Goal: Use online tool/utility: Utilize a website feature to perform a specific function

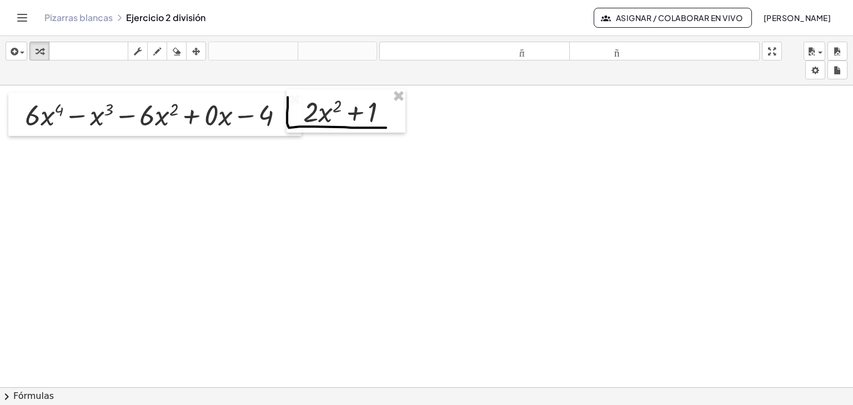
drag, startPoint x: 18, startPoint y: 20, endPoint x: 256, endPoint y: 229, distance: 317.0
click at [256, 229] on div at bounding box center [426, 395] width 853 height 620
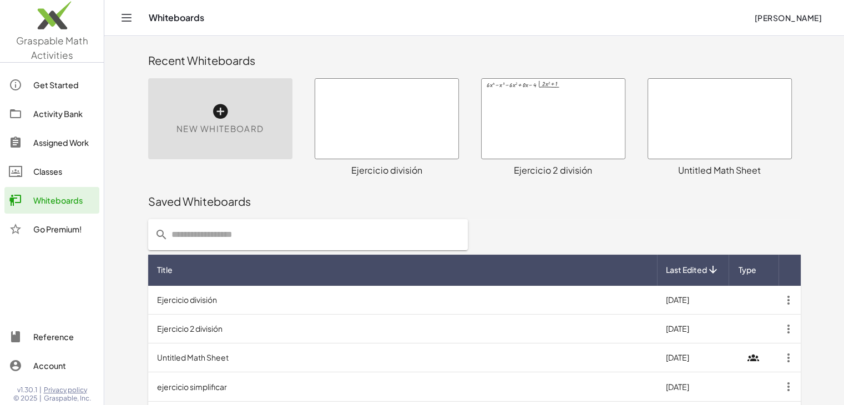
click at [418, 108] on div at bounding box center [386, 119] width 143 height 80
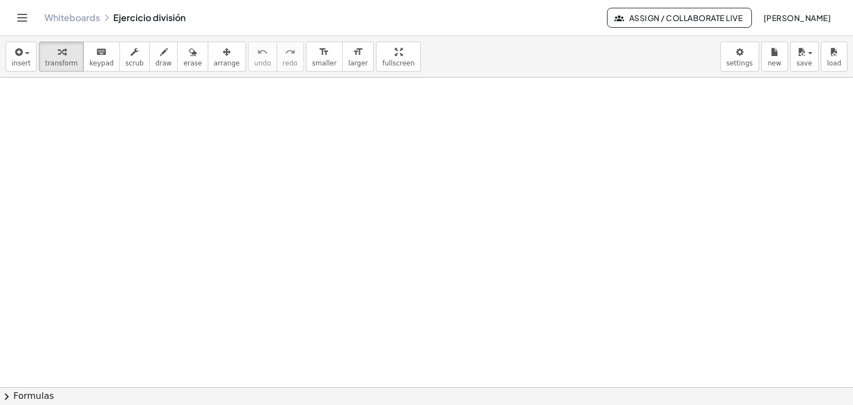
click at [365, 239] on div at bounding box center [426, 388] width 853 height 620
drag, startPoint x: 842, startPoint y: 167, endPoint x: 844, endPoint y: 160, distance: 7.0
click at [844, 160] on div "×" at bounding box center [426, 233] width 853 height 310
click at [391, 123] on div at bounding box center [426, 388] width 853 height 620
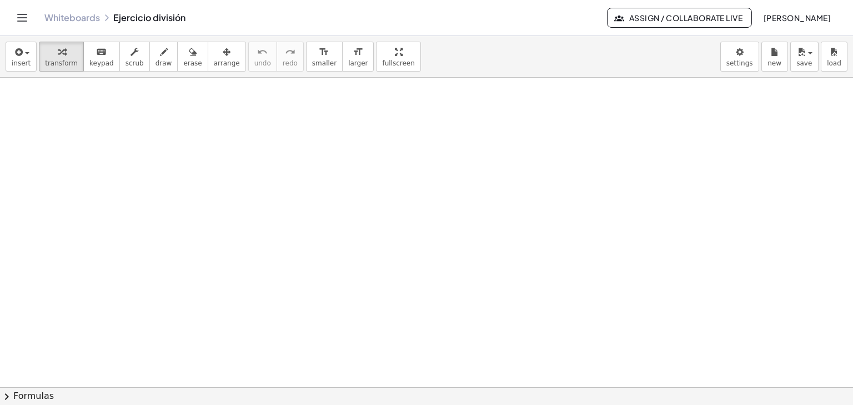
click at [391, 123] on div at bounding box center [426, 388] width 853 height 620
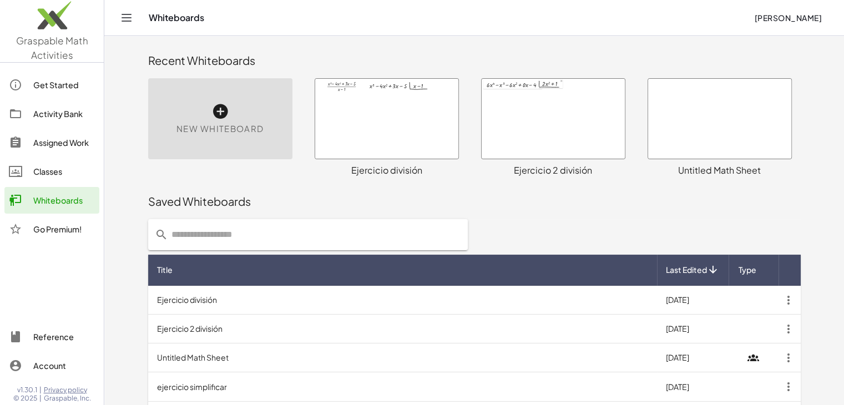
click at [402, 130] on div at bounding box center [386, 119] width 143 height 80
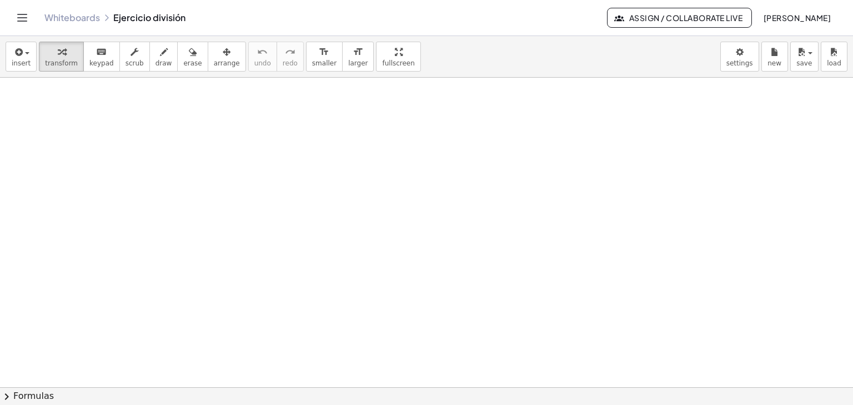
click at [75, 19] on link "Whiteboards" at bounding box center [72, 17] width 56 height 11
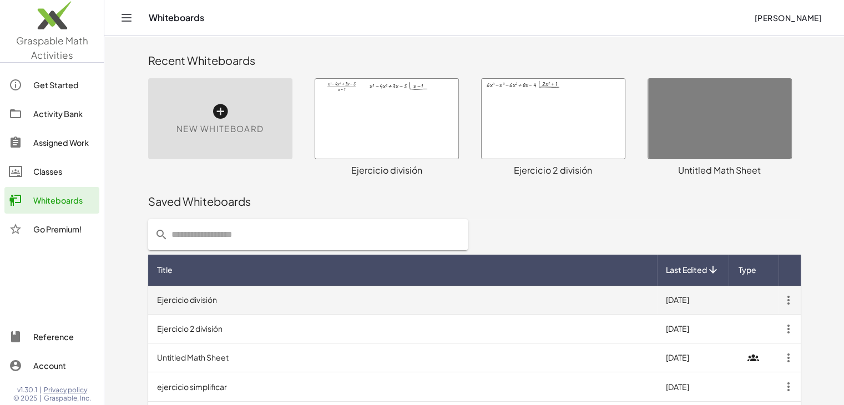
click at [193, 299] on td "Ejercicio división" at bounding box center [402, 300] width 509 height 29
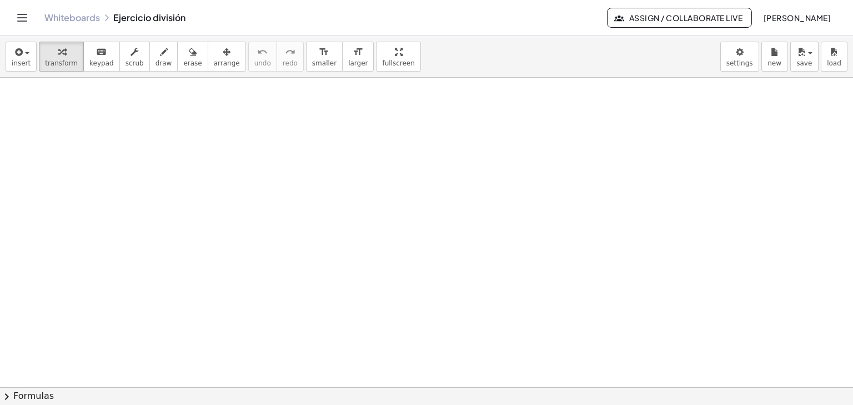
click at [339, 131] on div at bounding box center [426, 388] width 853 height 620
drag, startPoint x: 660, startPoint y: 93, endPoint x: 381, endPoint y: 184, distance: 293.3
click at [381, 184] on div at bounding box center [426, 388] width 853 height 620
click at [57, 20] on link "Whiteboards" at bounding box center [72, 17] width 56 height 11
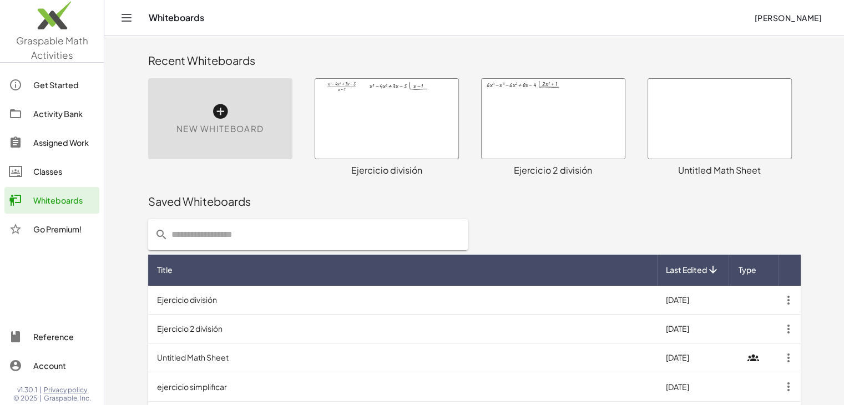
click at [378, 88] on div at bounding box center [386, 119] width 143 height 80
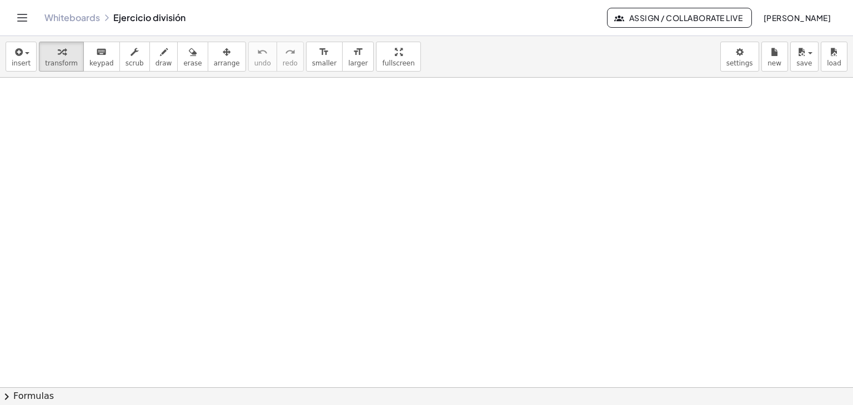
click at [339, 137] on div at bounding box center [426, 388] width 853 height 620
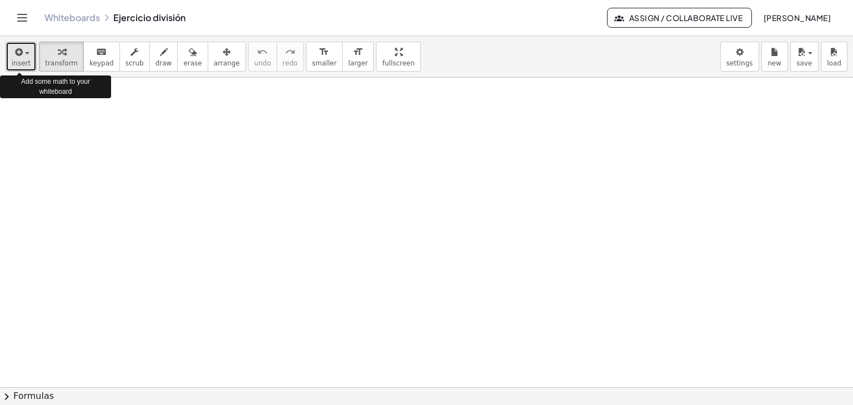
click at [25, 53] on span "button" at bounding box center [27, 53] width 4 height 2
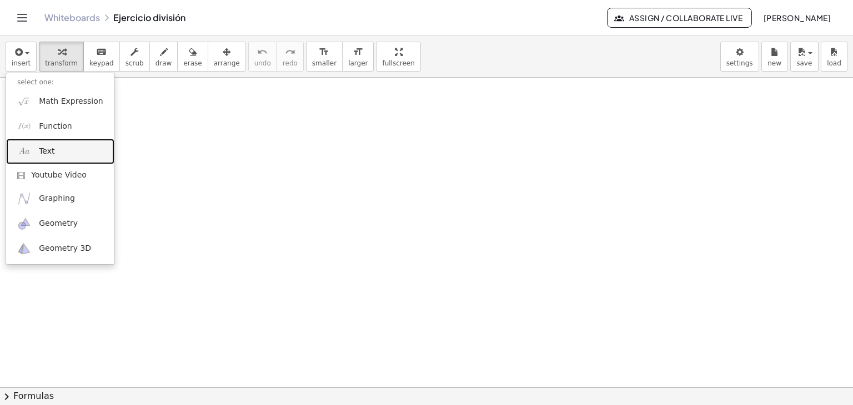
click at [77, 151] on link "Text" at bounding box center [60, 151] width 108 height 25
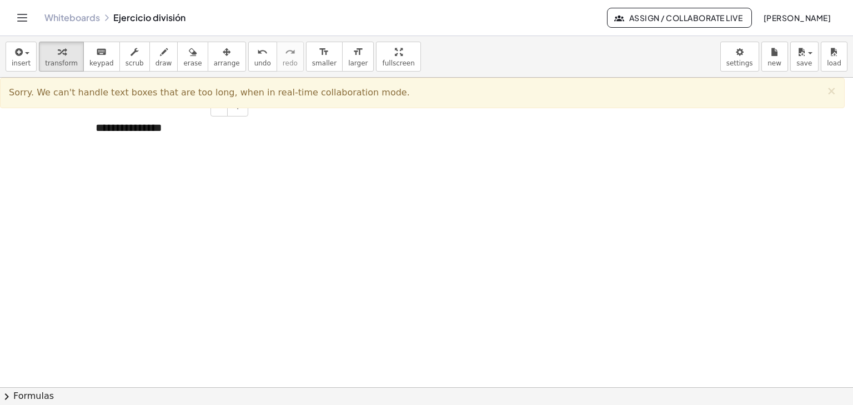
click at [244, 130] on div "**********" at bounding box center [167, 128] width 167 height 38
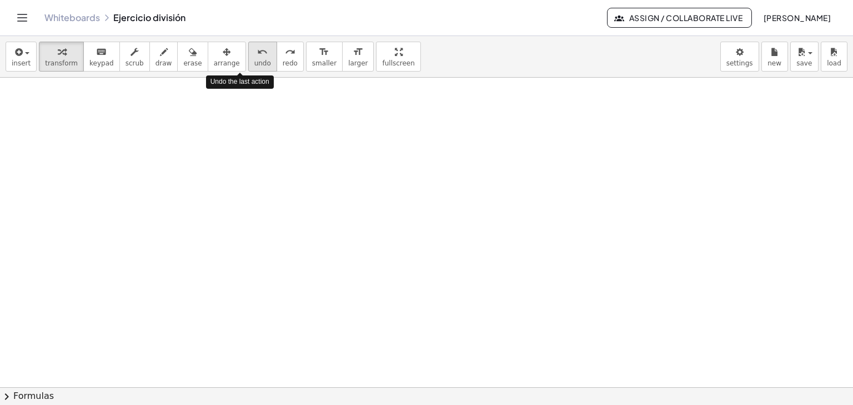
click at [257, 54] on icon "undo" at bounding box center [262, 52] width 11 height 13
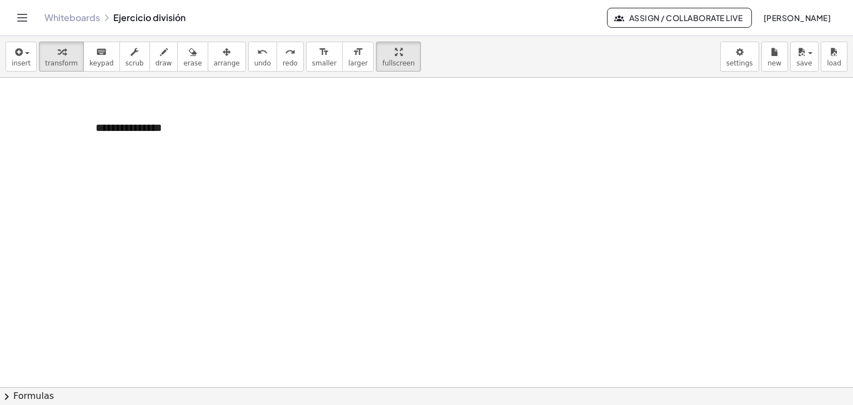
drag, startPoint x: 355, startPoint y: 67, endPoint x: 355, endPoint y: 115, distance: 48.3
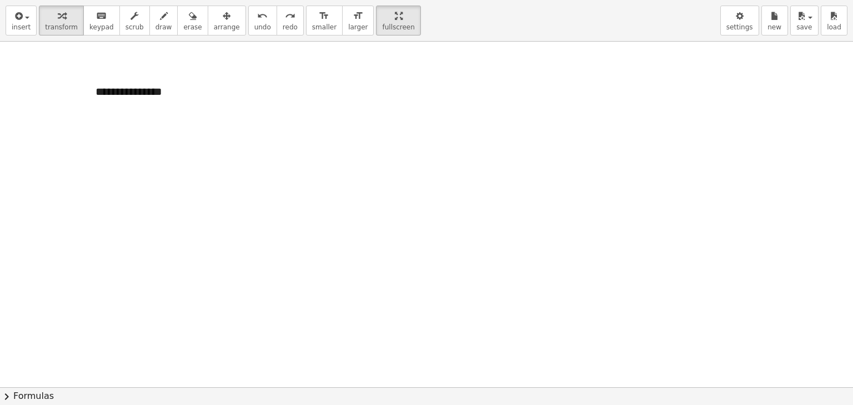
click at [355, 115] on div "**********" at bounding box center [426, 202] width 853 height 405
drag, startPoint x: 375, startPoint y: 16, endPoint x: 375, endPoint y: -33, distance: 48.3
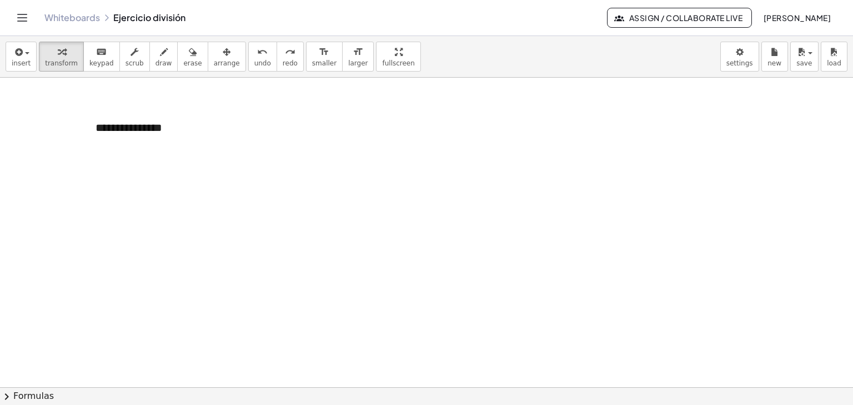
click at [375, 0] on html "**********" at bounding box center [426, 202] width 853 height 405
click at [223, 56] on icon "button" at bounding box center [227, 52] width 8 height 13
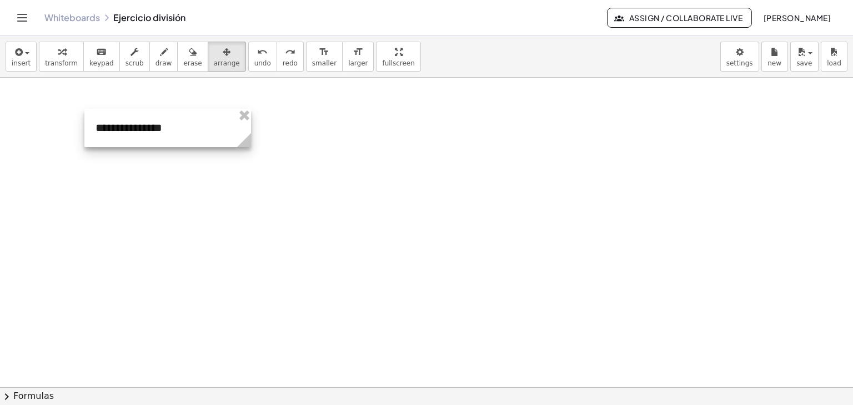
click at [192, 118] on div at bounding box center [167, 128] width 167 height 38
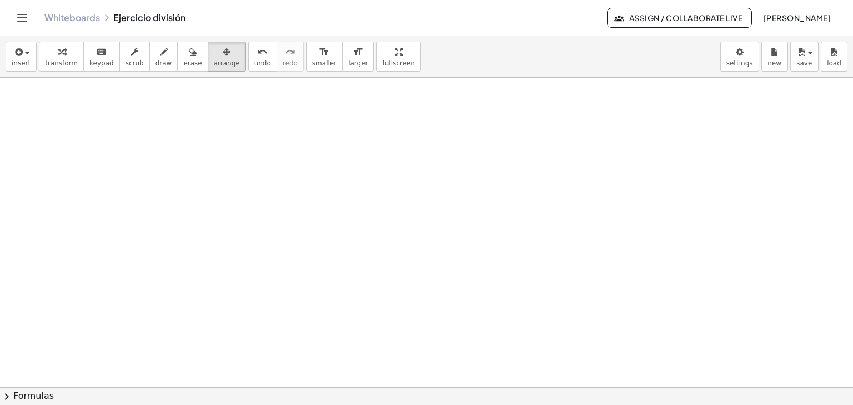
click at [200, 138] on div at bounding box center [426, 388] width 853 height 620
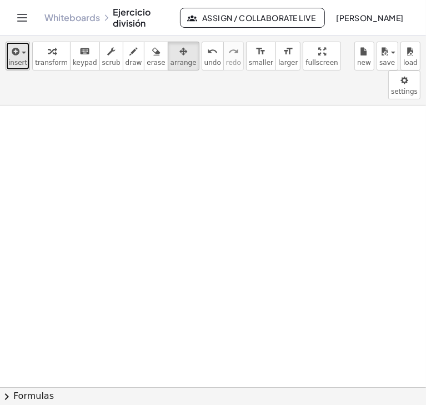
click at [18, 59] on button "insert" at bounding box center [18, 56] width 24 height 29
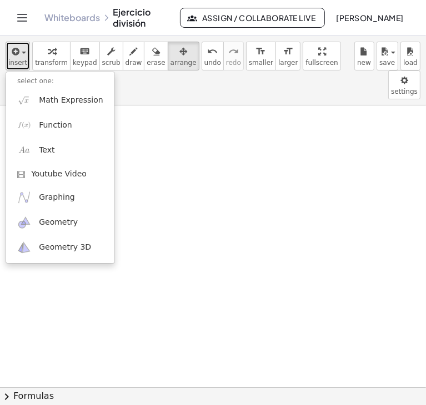
click at [18, 59] on span "insert" at bounding box center [17, 63] width 19 height 8
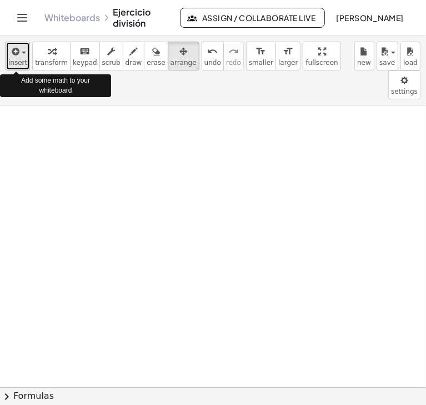
click at [18, 59] on span "insert" at bounding box center [17, 63] width 19 height 8
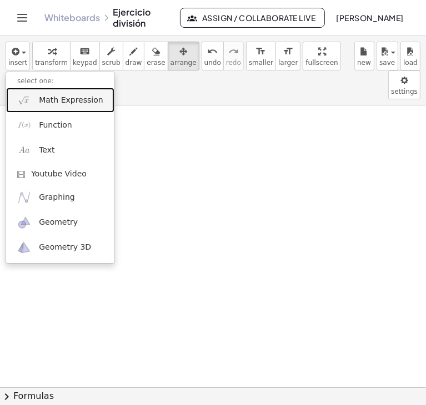
click at [46, 99] on span "Math Expression" at bounding box center [71, 100] width 64 height 11
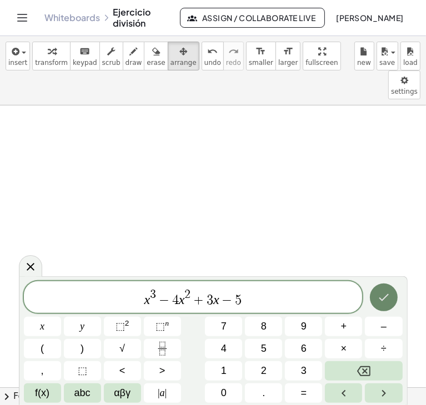
click at [381, 303] on icon "Done" at bounding box center [383, 297] width 13 height 13
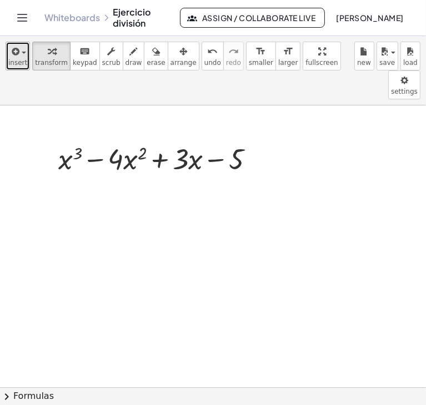
click at [16, 54] on icon "button" at bounding box center [14, 51] width 10 height 13
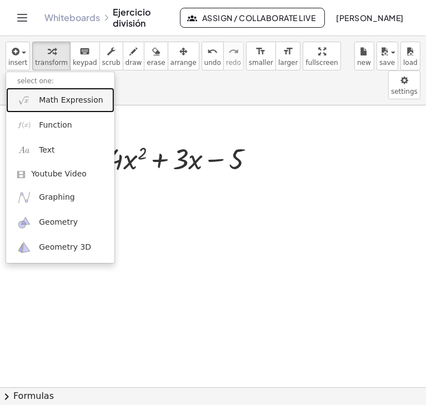
click at [36, 103] on link "Math Expression" at bounding box center [60, 100] width 108 height 25
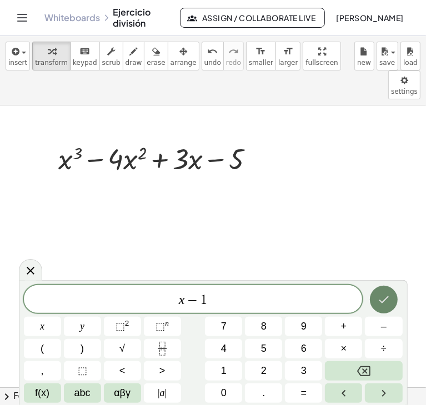
click at [381, 303] on icon "Done" at bounding box center [383, 299] width 13 height 13
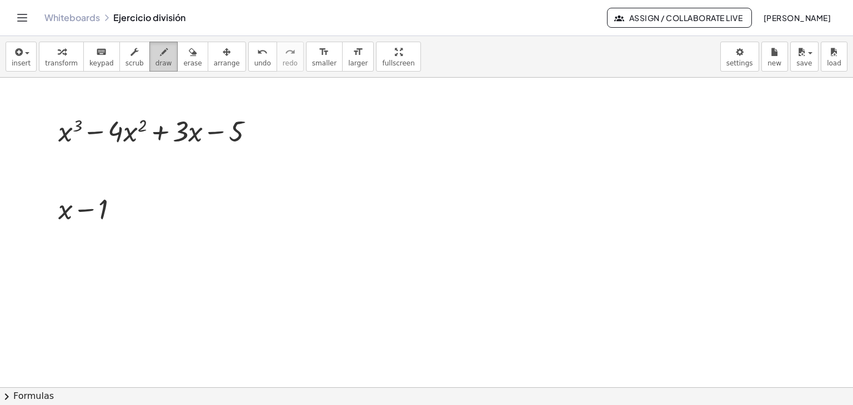
click at [155, 48] on div "button" at bounding box center [163, 51] width 17 height 13
drag, startPoint x: 249, startPoint y: 117, endPoint x: 371, endPoint y: 152, distance: 127.6
click at [371, 152] on div at bounding box center [426, 388] width 853 height 620
click at [183, 56] on div "button" at bounding box center [192, 51] width 18 height 13
drag, startPoint x: 247, startPoint y: 117, endPoint x: 394, endPoint y: 149, distance: 150.6
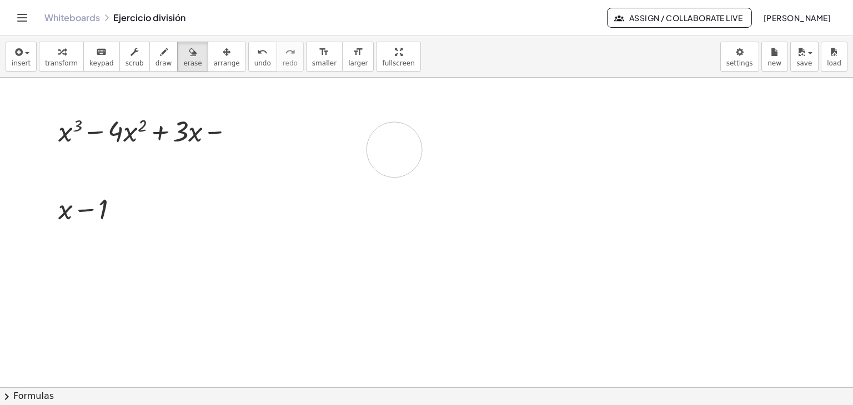
click at [394, 149] on div at bounding box center [426, 388] width 853 height 620
click at [160, 54] on icon "button" at bounding box center [164, 52] width 8 height 13
drag, startPoint x: 249, startPoint y: 114, endPoint x: 347, endPoint y: 145, distance: 102.7
click at [347, 145] on div at bounding box center [426, 388] width 853 height 620
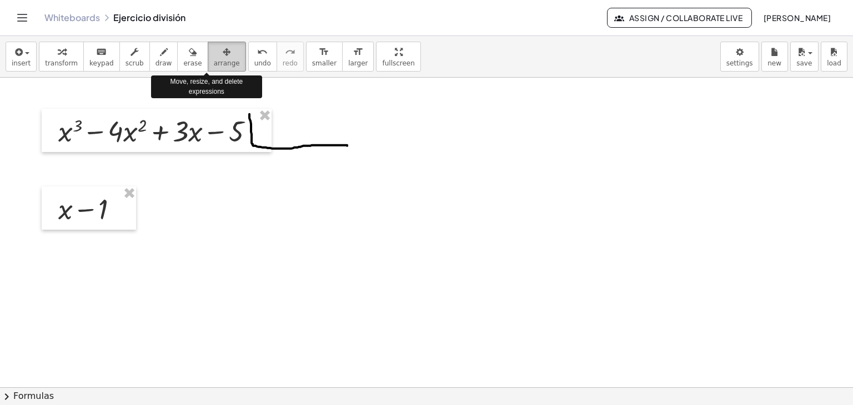
click at [214, 61] on span "arrange" at bounding box center [227, 63] width 26 height 8
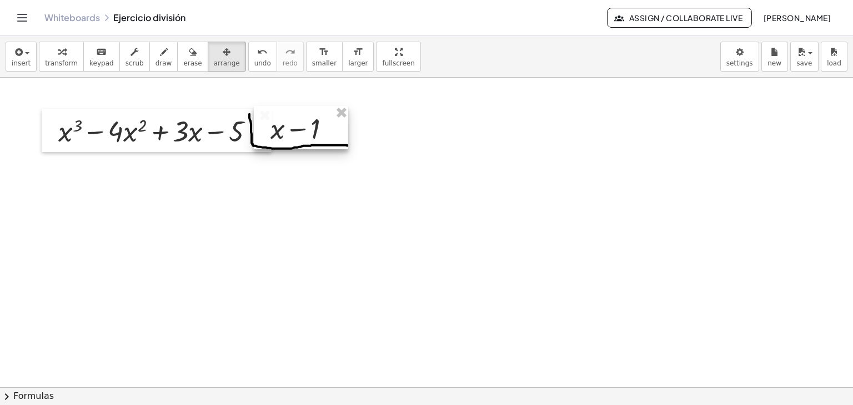
drag, startPoint x: 109, startPoint y: 205, endPoint x: 320, endPoint y: 124, distance: 226.3
click at [320, 124] on div at bounding box center [301, 127] width 94 height 43
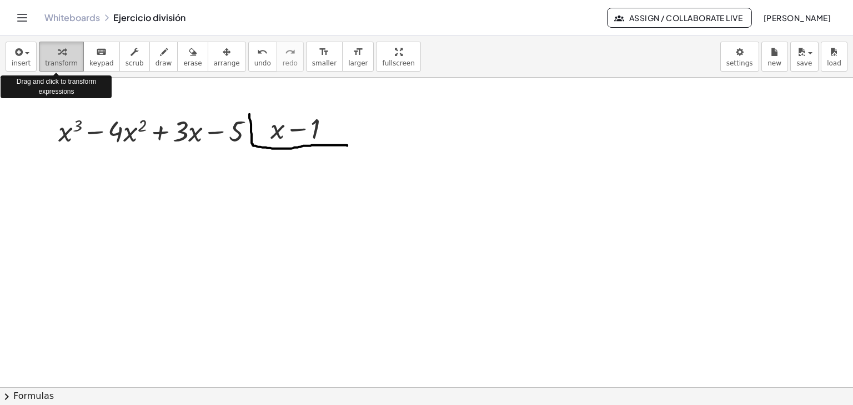
click at [65, 61] on span "transform" at bounding box center [61, 63] width 33 height 8
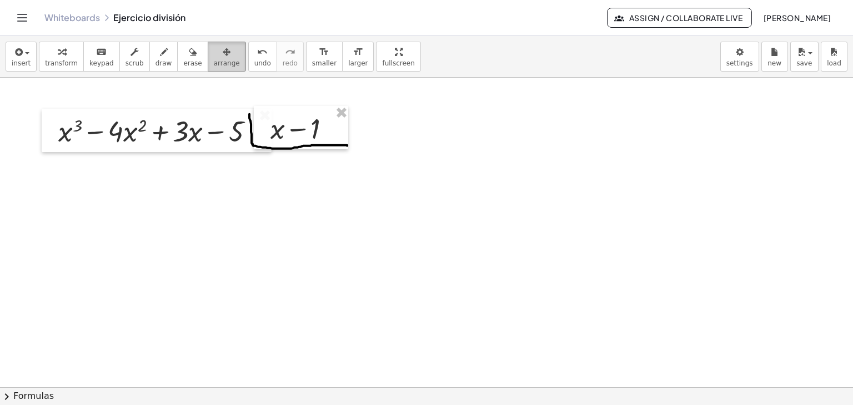
click at [214, 54] on div "button" at bounding box center [227, 51] width 26 height 13
drag, startPoint x: 300, startPoint y: 130, endPoint x: 326, endPoint y: 128, distance: 26.7
click at [326, 128] on div at bounding box center [327, 125] width 94 height 43
click at [281, 155] on div at bounding box center [426, 388] width 853 height 620
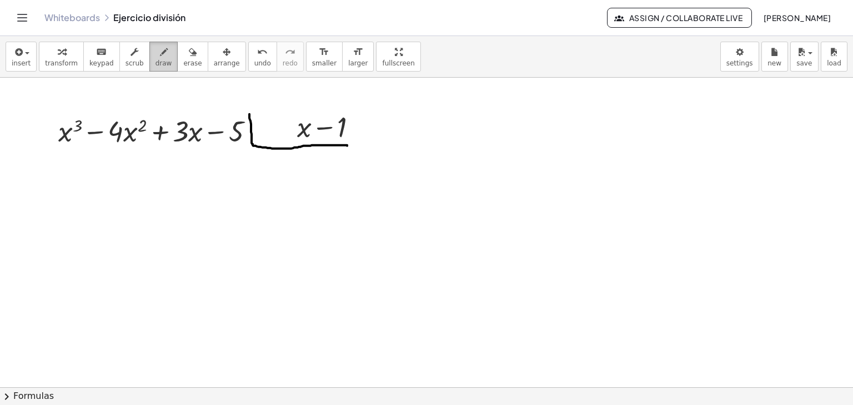
click at [162, 55] on button "draw" at bounding box center [163, 57] width 29 height 30
click at [189, 56] on icon "button" at bounding box center [193, 52] width 8 height 13
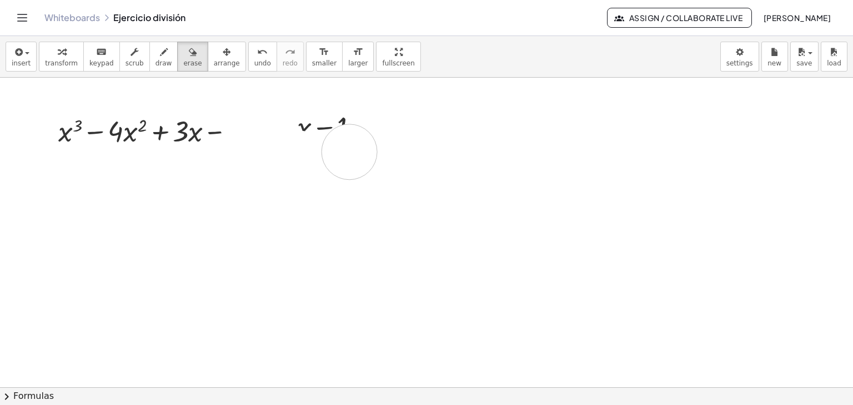
drag, startPoint x: 245, startPoint y: 118, endPoint x: 358, endPoint y: 147, distance: 116.2
click at [358, 147] on div at bounding box center [426, 388] width 853 height 620
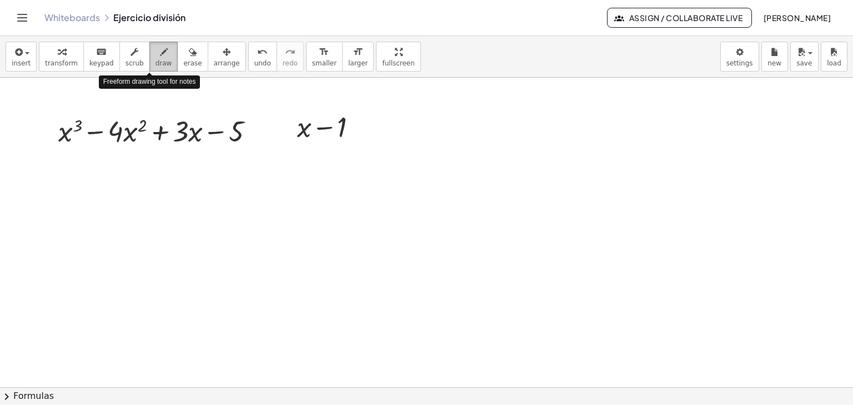
click at [160, 56] on icon "button" at bounding box center [164, 52] width 8 height 13
drag, startPoint x: 273, startPoint y: 112, endPoint x: 283, endPoint y: 152, distance: 41.1
click at [283, 152] on div at bounding box center [426, 388] width 853 height 620
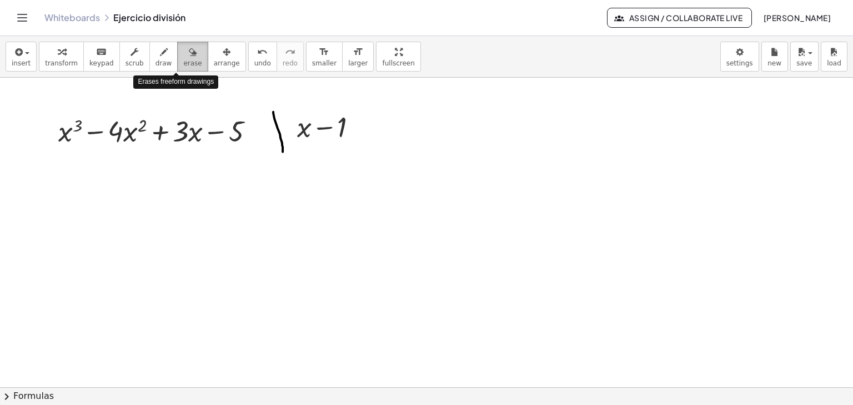
click at [183, 60] on span "erase" at bounding box center [192, 63] width 18 height 8
drag, startPoint x: 270, startPoint y: 140, endPoint x: 281, endPoint y: 128, distance: 16.5
click at [281, 128] on div at bounding box center [426, 388] width 853 height 620
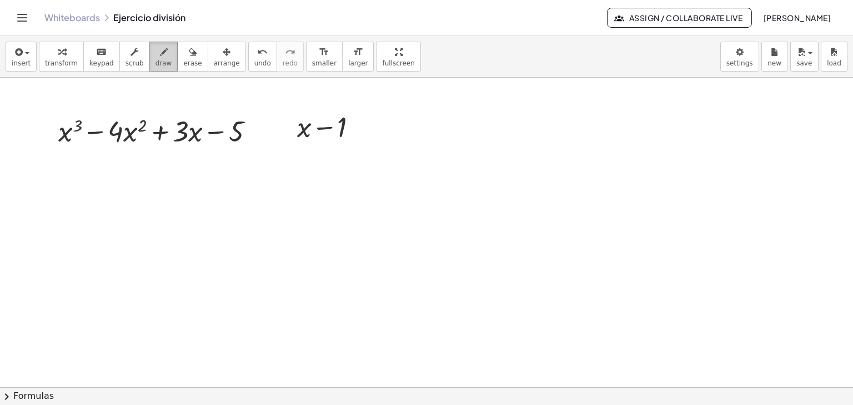
click at [160, 53] on icon "button" at bounding box center [164, 52] width 8 height 13
drag, startPoint x: 275, startPoint y: 110, endPoint x: 376, endPoint y: 145, distance: 106.9
click at [376, 145] on div at bounding box center [426, 388] width 853 height 620
